Goal: Information Seeking & Learning: Learn about a topic

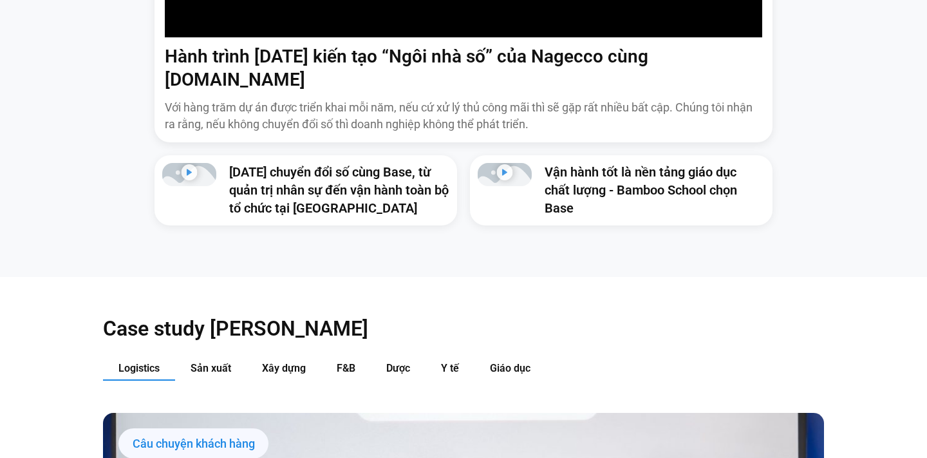
scroll to position [1282, 0]
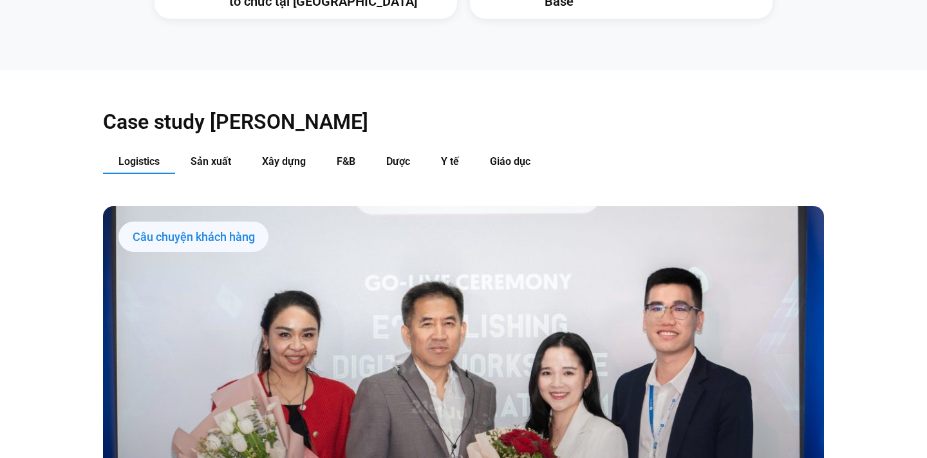
click at [576, 115] on div "Case study [PERSON_NAME] Logistics Sản xuất Xây dựng F&B Dược Y tế Giáo dục Câu…" at bounding box center [463, 467] width 721 height 794
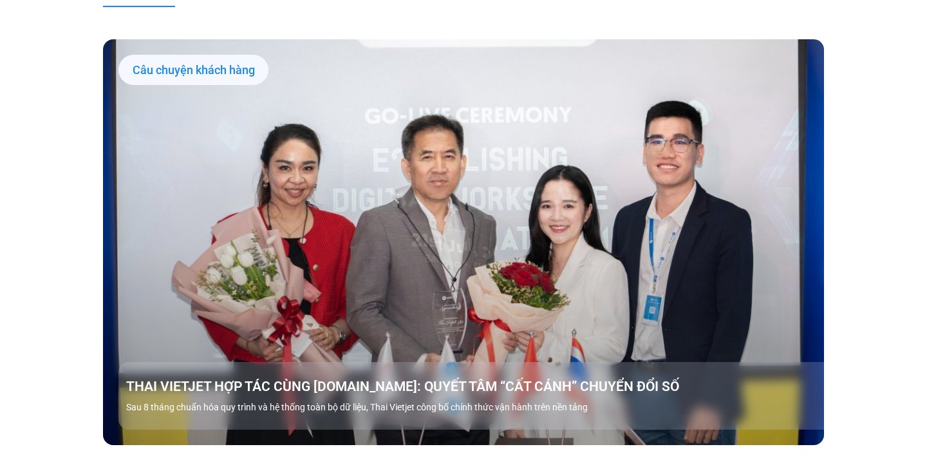
scroll to position [1251, 0]
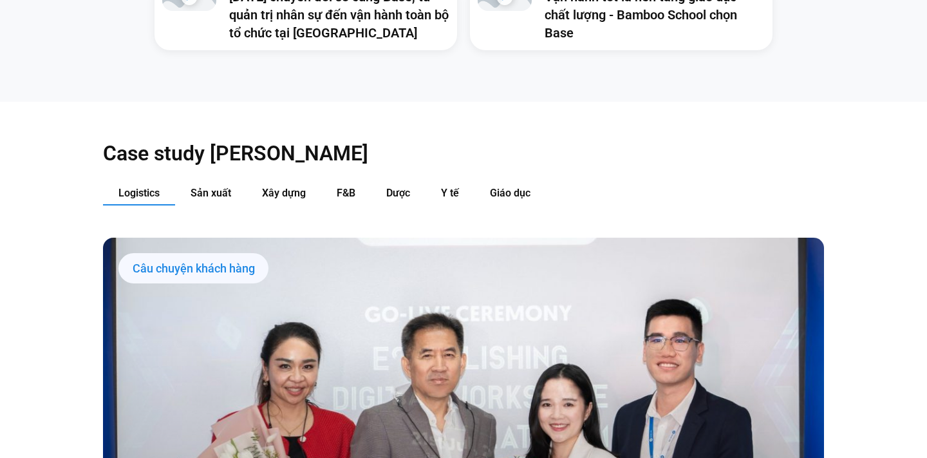
click at [216, 187] on span "Sản xuất" at bounding box center [211, 193] width 41 height 12
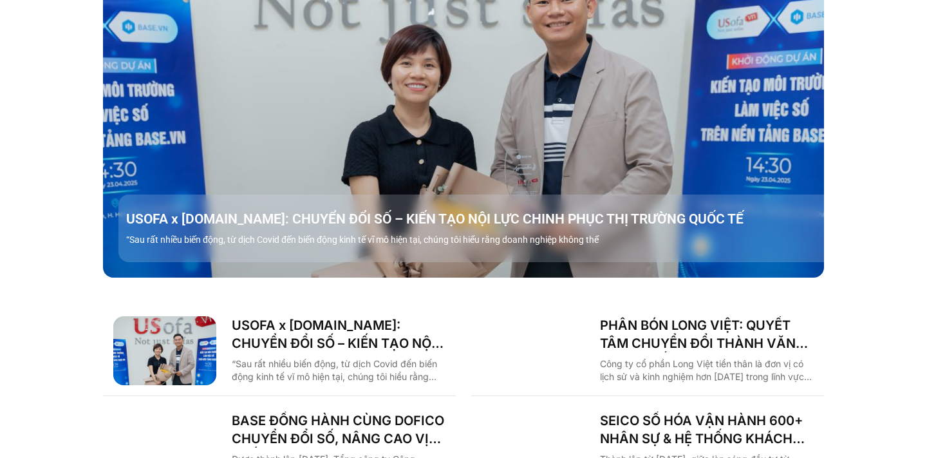
scroll to position [1621, 0]
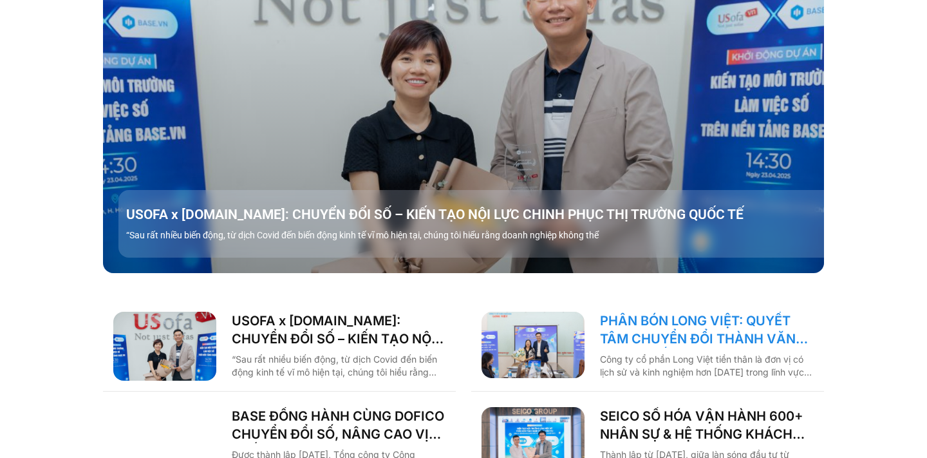
click at [668, 312] on link "PHÂN BÓN LONG VIỆT: QUYẾT TÂM CHUYỂN ĐỔI THÀNH VĂN PHÒNG SỐ, GIẢM CÁC THỦ TỤC G…" at bounding box center [707, 330] width 214 height 36
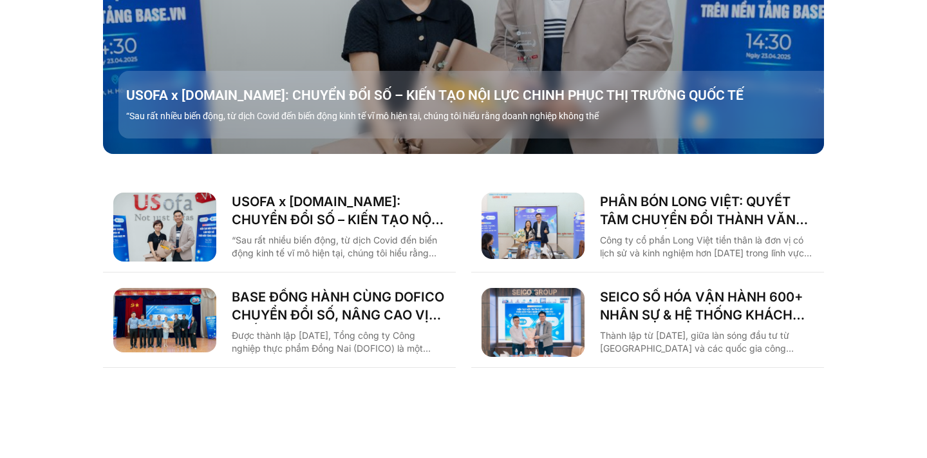
scroll to position [1745, 0]
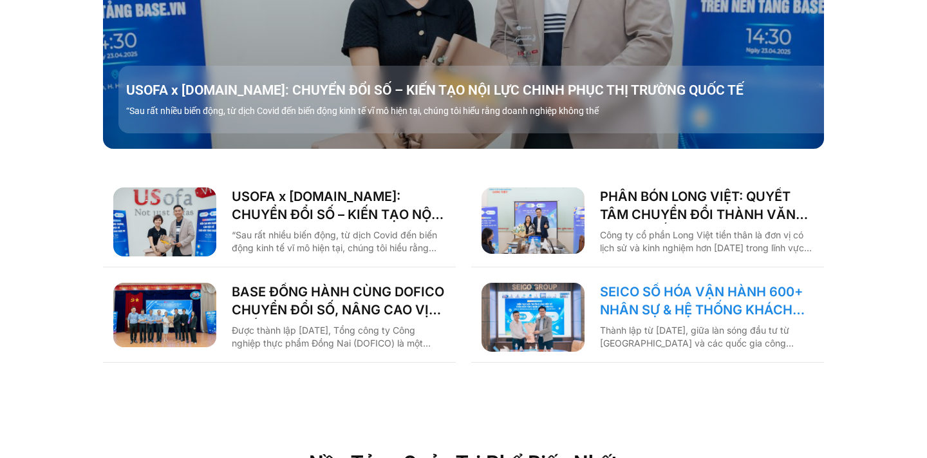
click at [689, 283] on link "SEICO SỐ HÓA VẬN HÀNH 600+ NHÂN SỰ & HỆ THỐNG KHÁCH HÀNG CÙNG [DOMAIN_NAME]" at bounding box center [707, 301] width 214 height 36
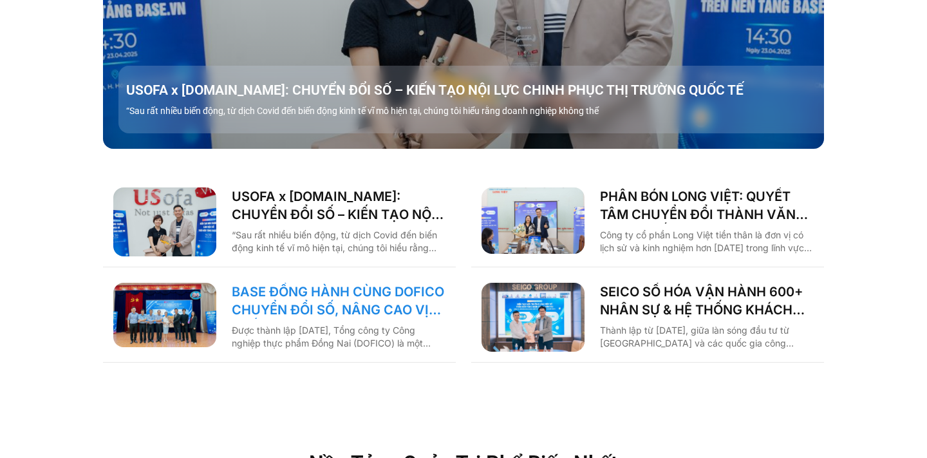
click at [345, 283] on link "BASE ĐỒNG HÀNH CÙNG DOFICO CHUYỂN ĐỔI SỐ, NÂNG CAO VỊ THẾ DOANH NGHIỆP VIỆT" at bounding box center [339, 301] width 214 height 36
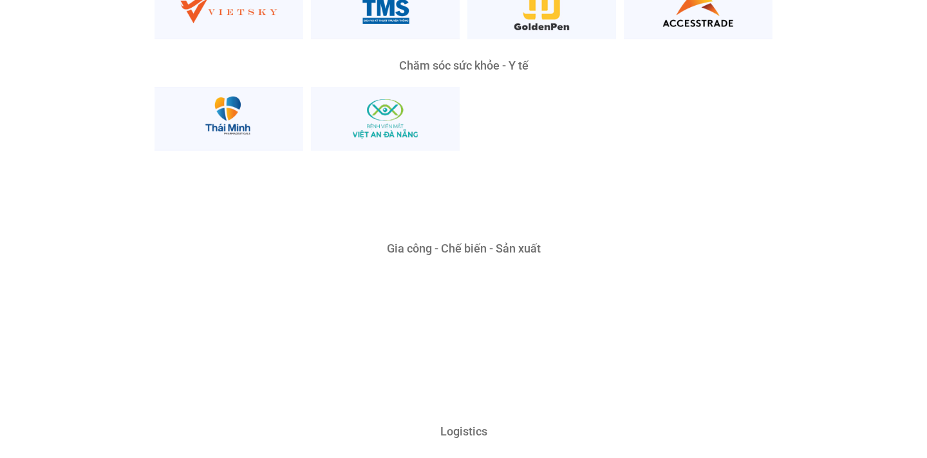
scroll to position [2664, 0]
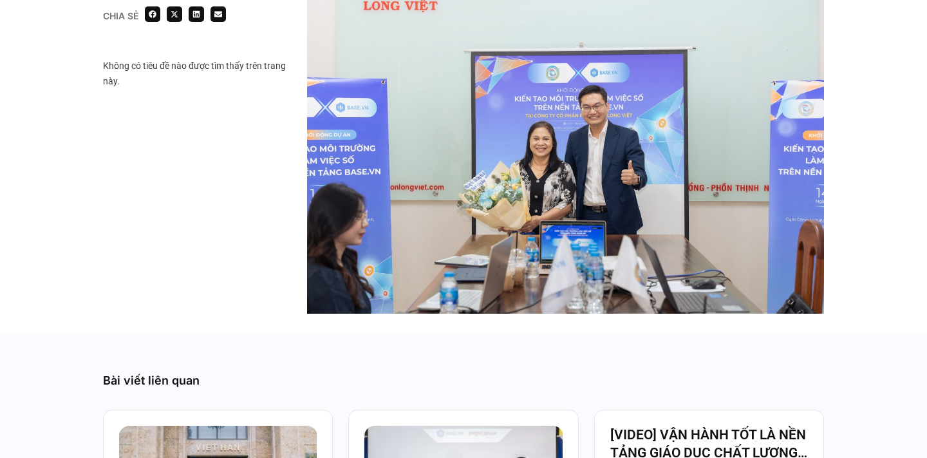
scroll to position [1437, 0]
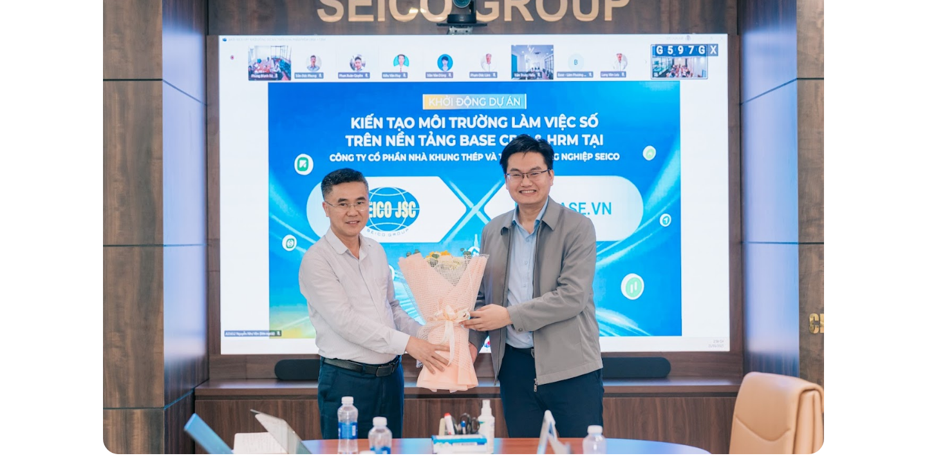
scroll to position [272, 0]
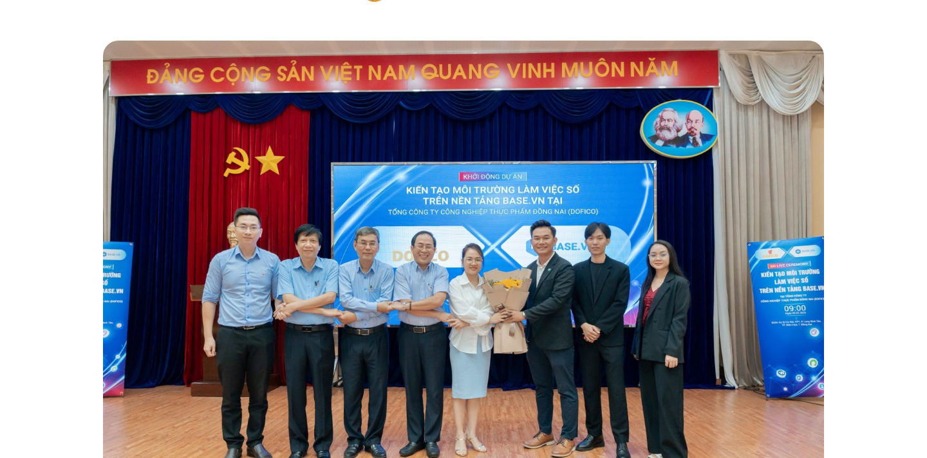
scroll to position [245, 0]
